Goal: Navigation & Orientation: Go to known website

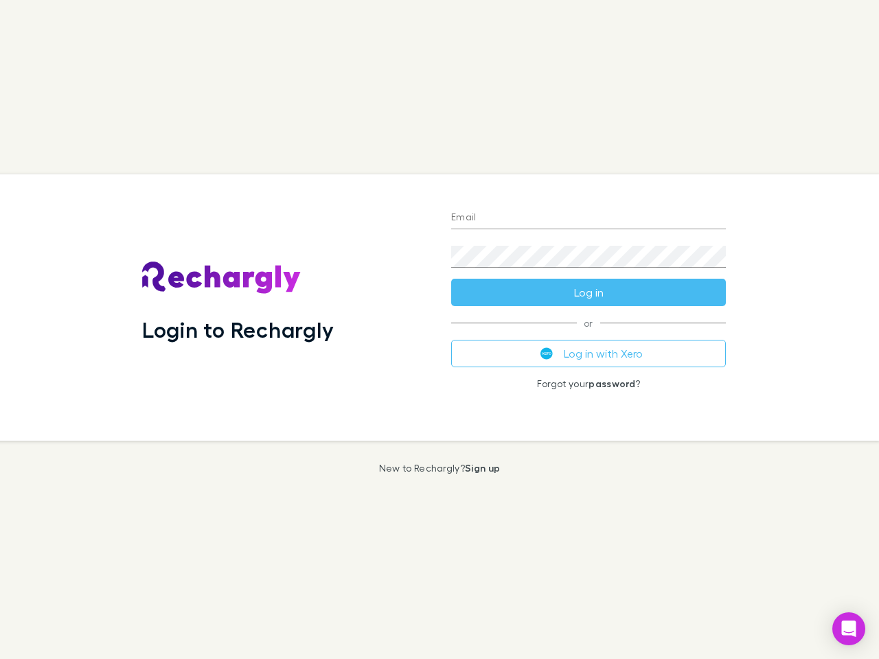
click at [439, 330] on div "Login to Rechargly" at bounding box center [285, 307] width 309 height 266
click at [588, 218] on input "Email" at bounding box center [588, 218] width 275 height 22
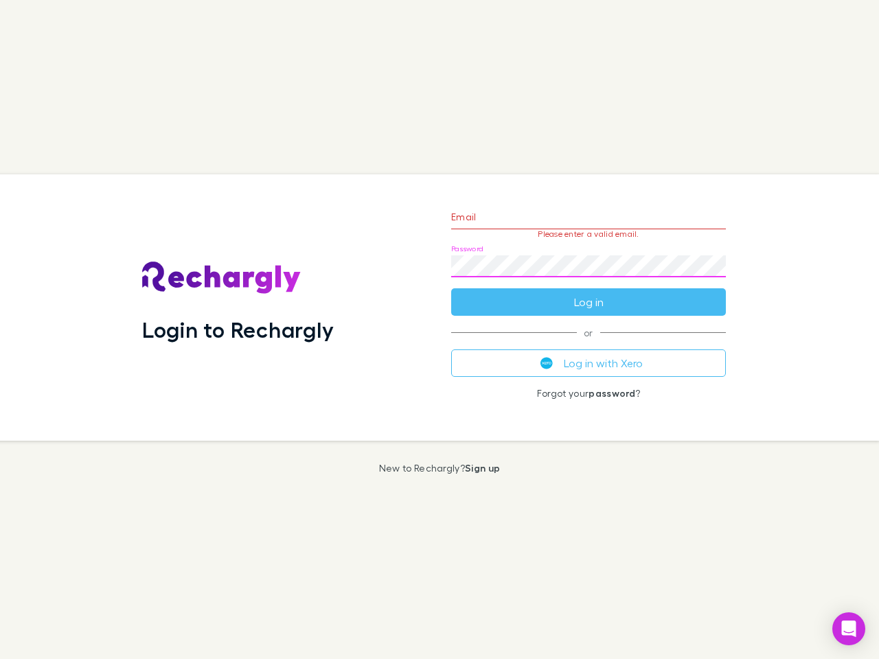
click at [588, 292] on form "Email Please enter a valid email. Password Log in" at bounding box center [588, 255] width 275 height 119
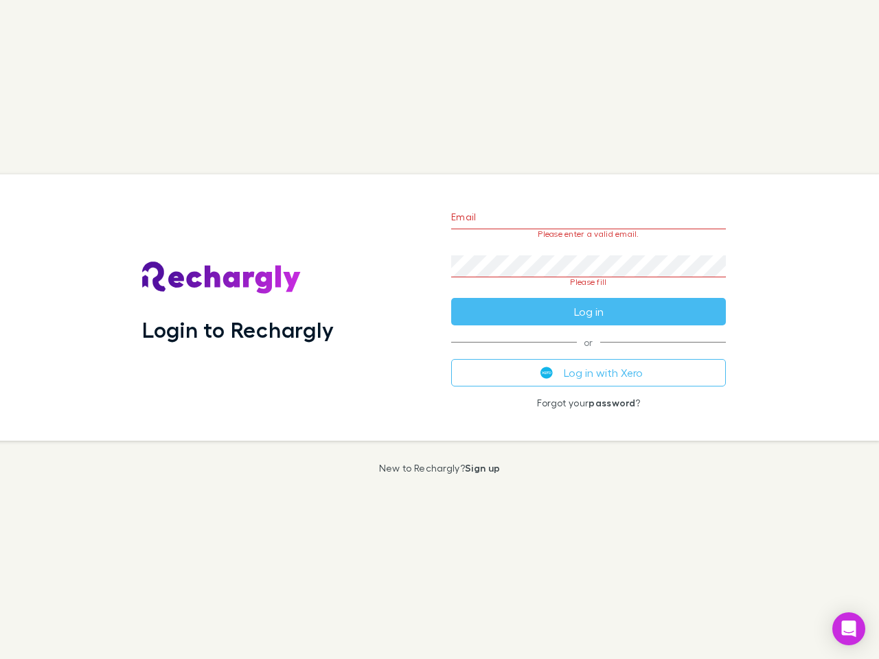
click at [588, 354] on div "Email Please enter a valid email. Password Please fill Log in or Log in with Xe…" at bounding box center [588, 307] width 297 height 266
click at [848, 629] on icon "Open Intercom Messenger" at bounding box center [849, 629] width 14 height 16
